Goal: Check status: Check status

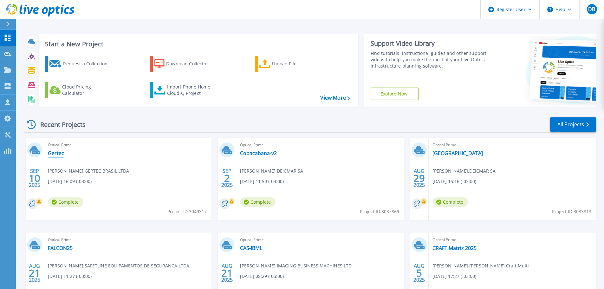
click at [54, 153] on link "Gertec" at bounding box center [56, 153] width 16 height 6
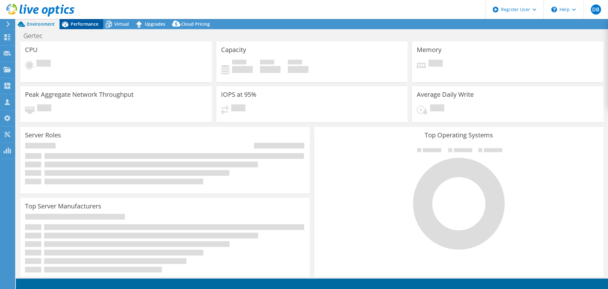
select select "USD"
click at [80, 28] on div "Performance" at bounding box center [82, 24] width 44 height 10
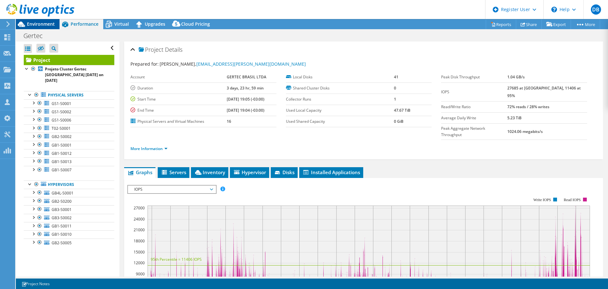
click at [46, 25] on span "Environment" at bounding box center [41, 24] width 28 height 6
